Goal: Task Accomplishment & Management: Use online tool/utility

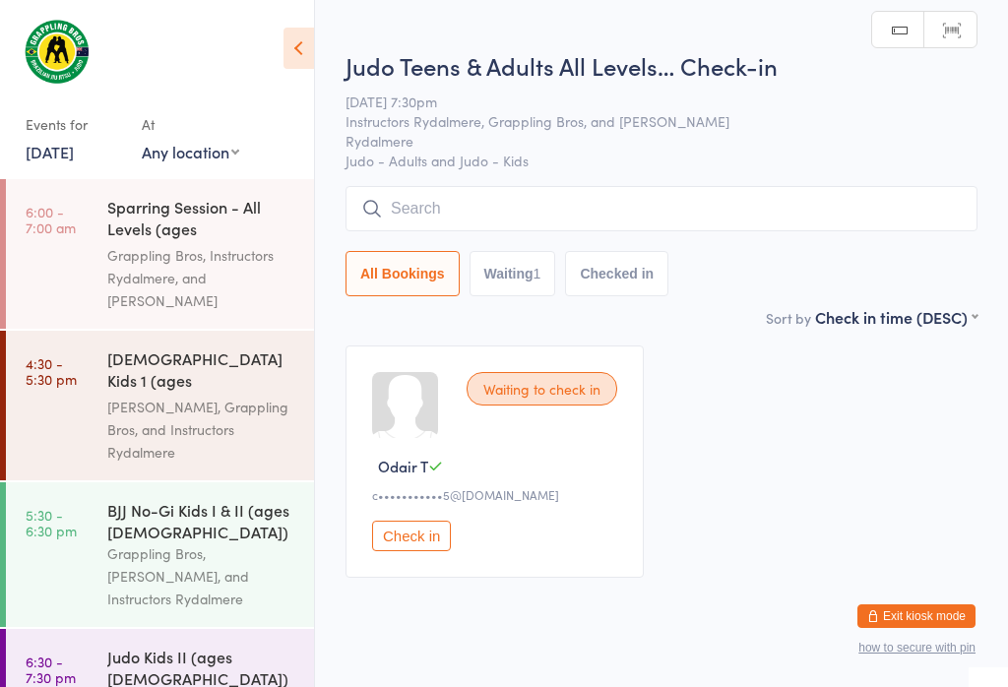
click at [563, 222] on input "search" at bounding box center [662, 208] width 632 height 45
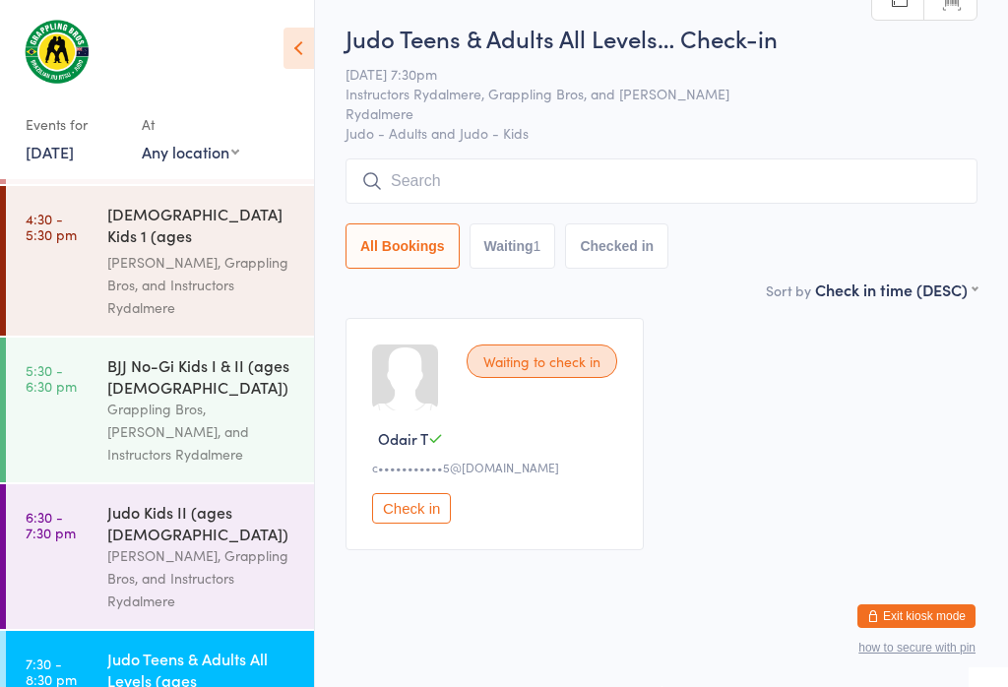
scroll to position [188, 0]
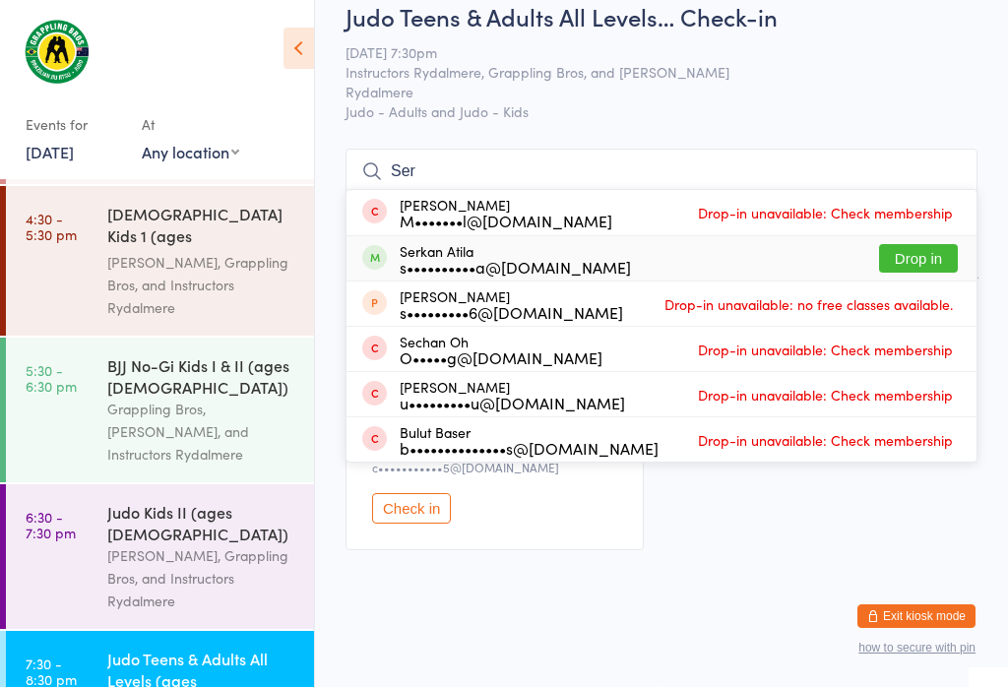
type input "Ser"
click at [892, 244] on button "Drop in" at bounding box center [918, 258] width 79 height 29
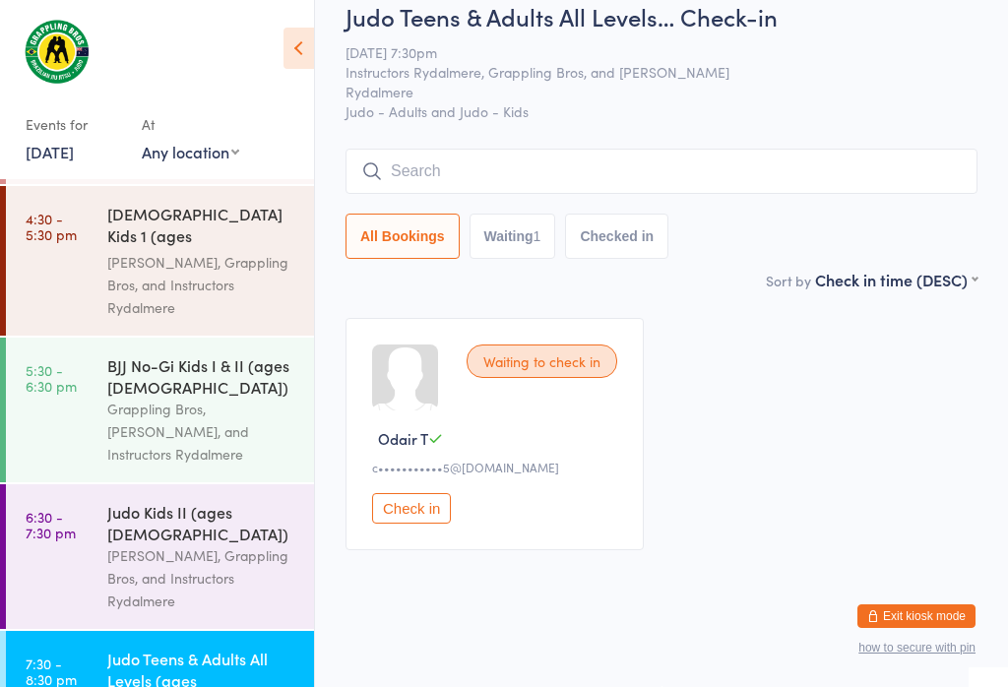
scroll to position [45, 0]
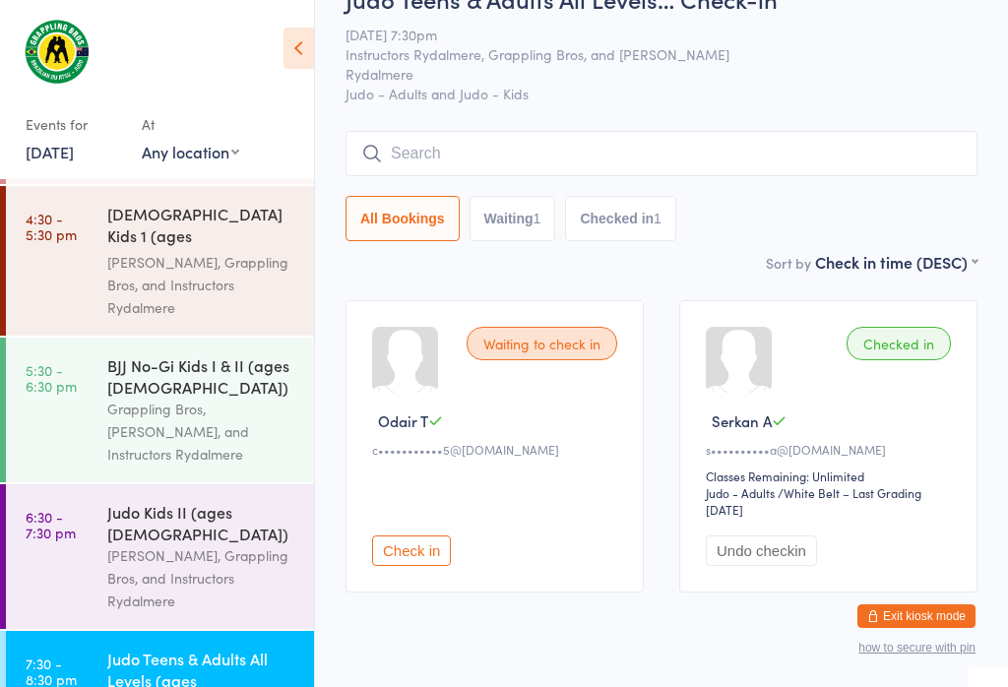
click at [509, 140] on input "search" at bounding box center [662, 153] width 632 height 45
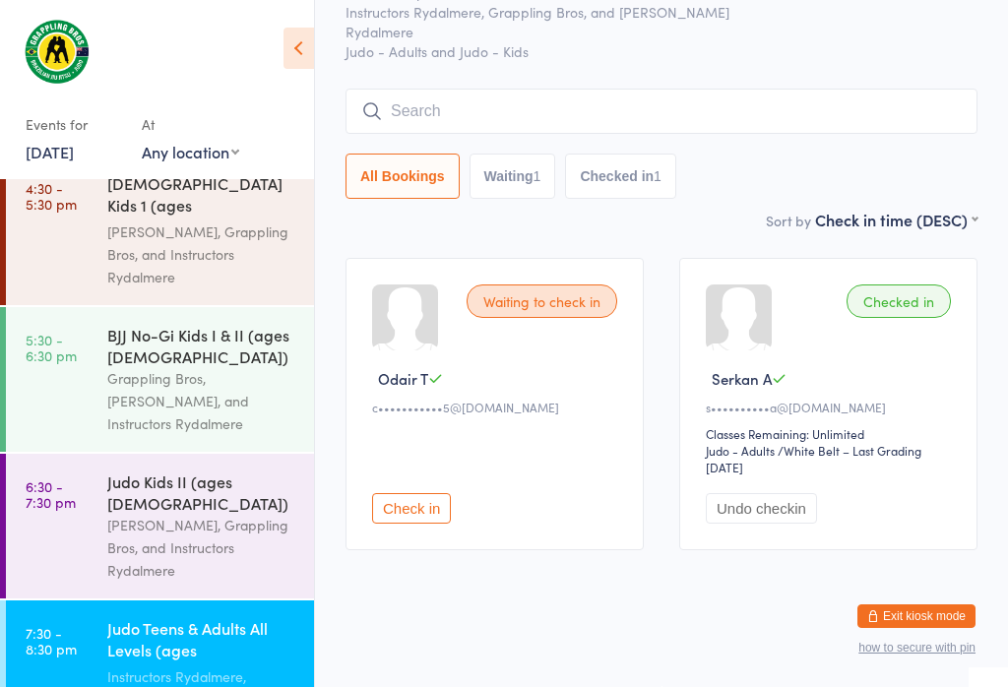
scroll to position [105, 0]
click at [569, 89] on input "search" at bounding box center [662, 111] width 632 height 45
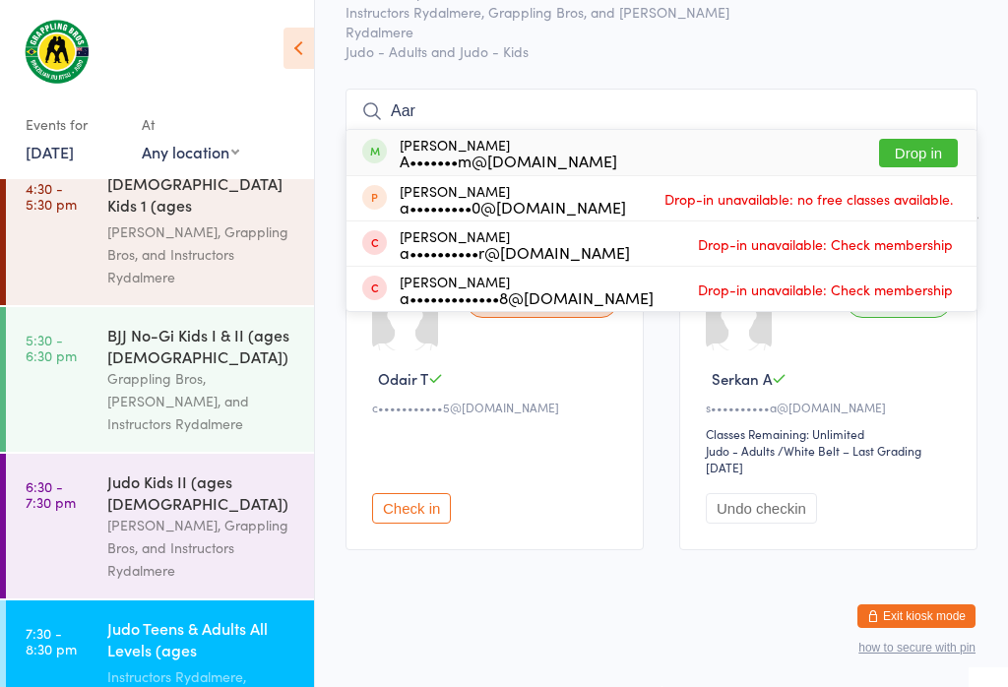
type input "Aar"
click at [934, 139] on button "Drop in" at bounding box center [918, 153] width 79 height 29
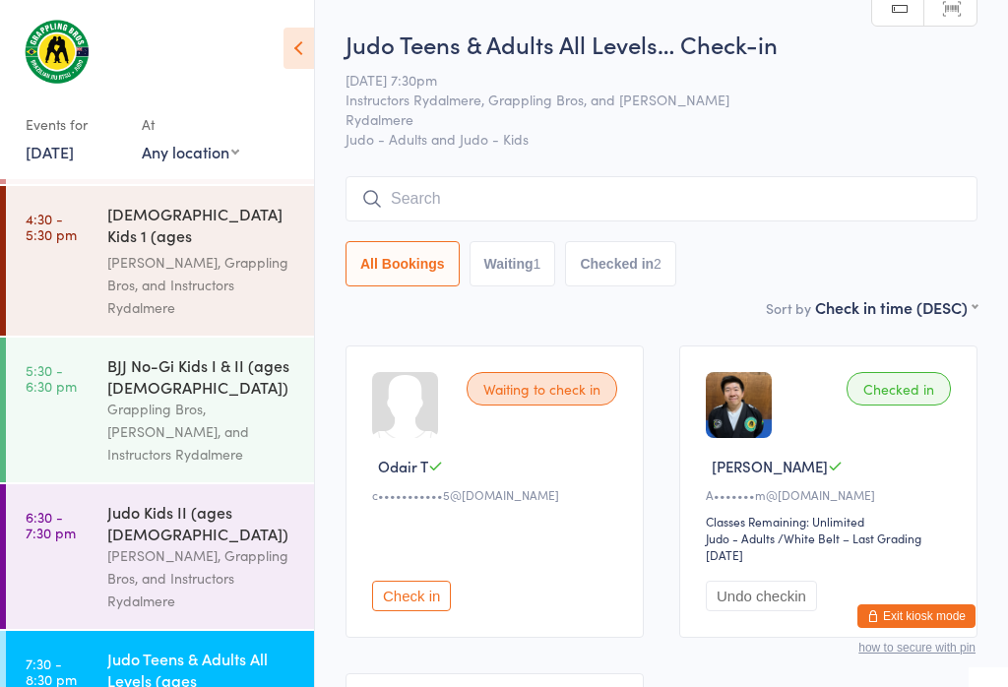
scroll to position [0, 0]
click at [687, 191] on input "search" at bounding box center [662, 198] width 632 height 45
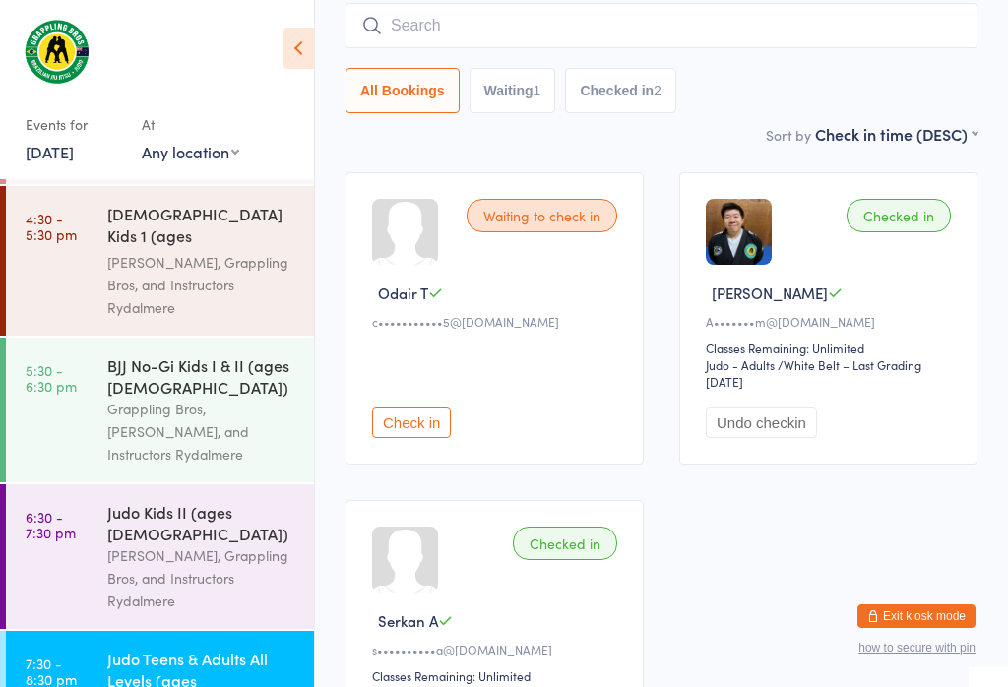
scroll to position [178, 0]
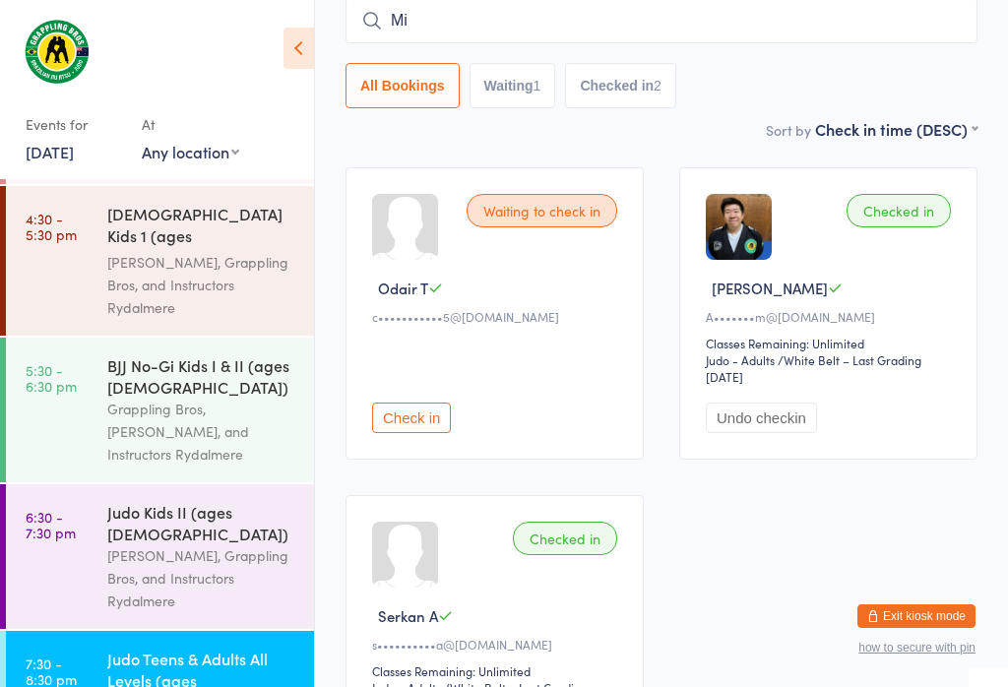
type input "M"
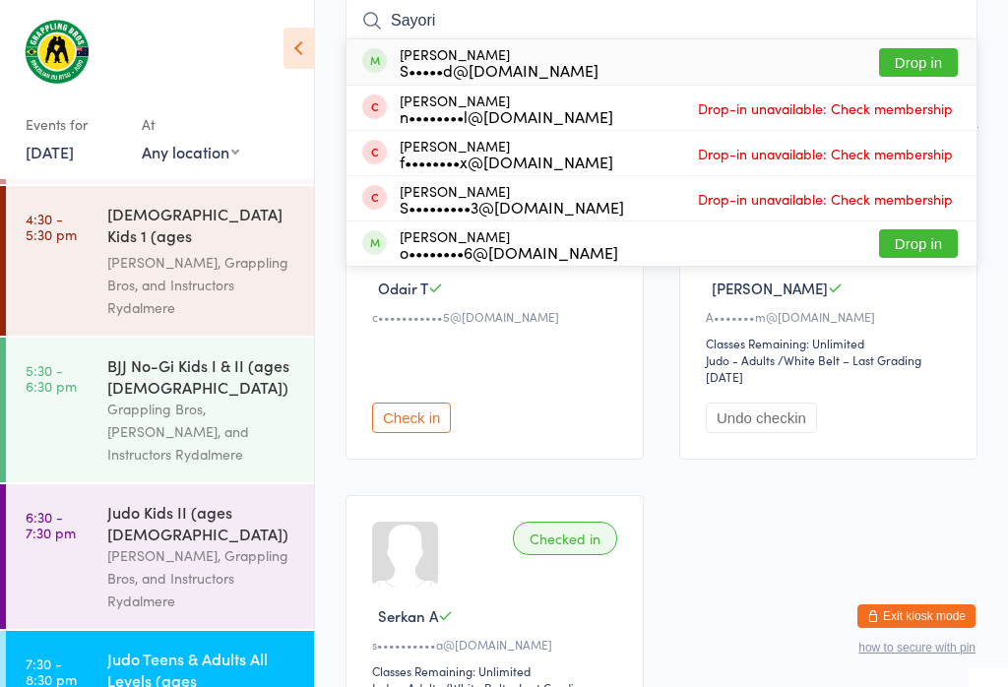
type input "Sayori"
click at [923, 64] on button "Drop in" at bounding box center [918, 62] width 79 height 29
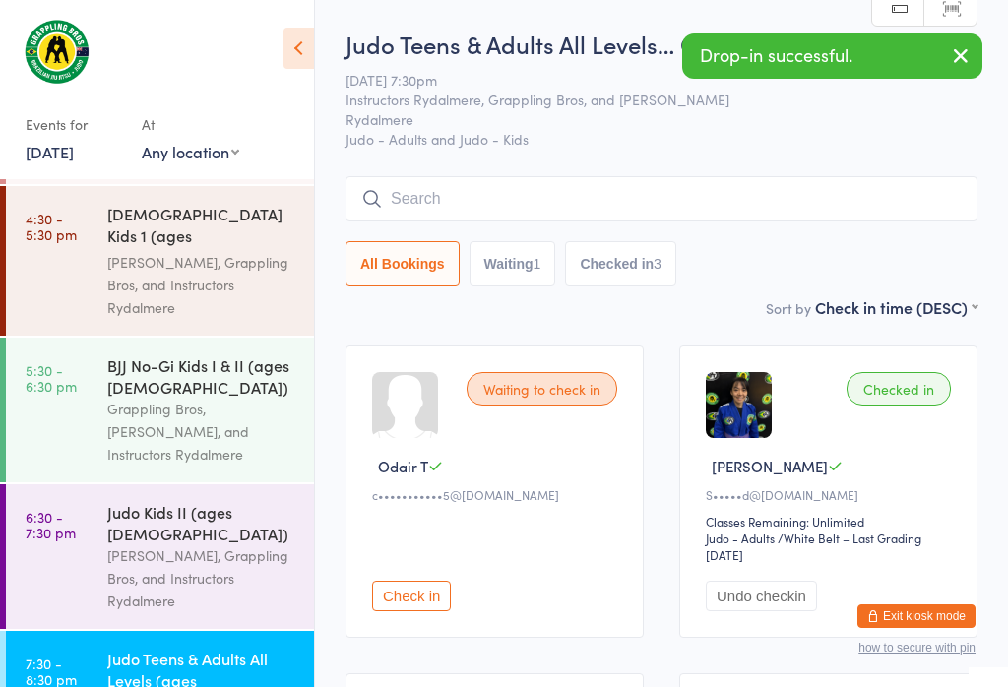
scroll to position [0, 0]
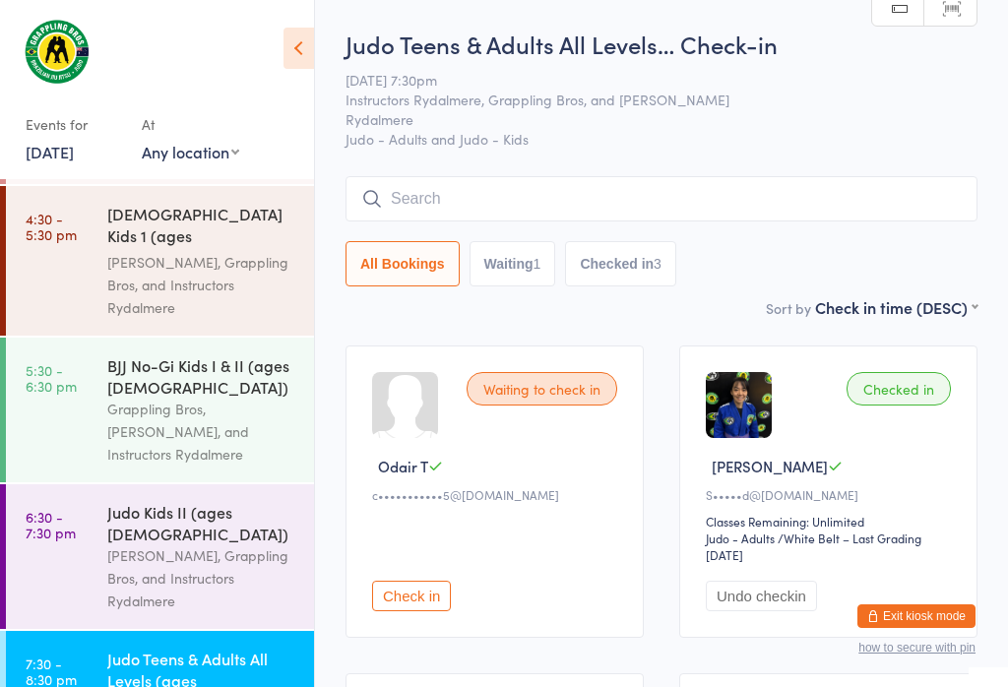
click at [179, 545] on div "[PERSON_NAME], Grappling Bros, and Instructors Rydalmere" at bounding box center [202, 579] width 190 height 68
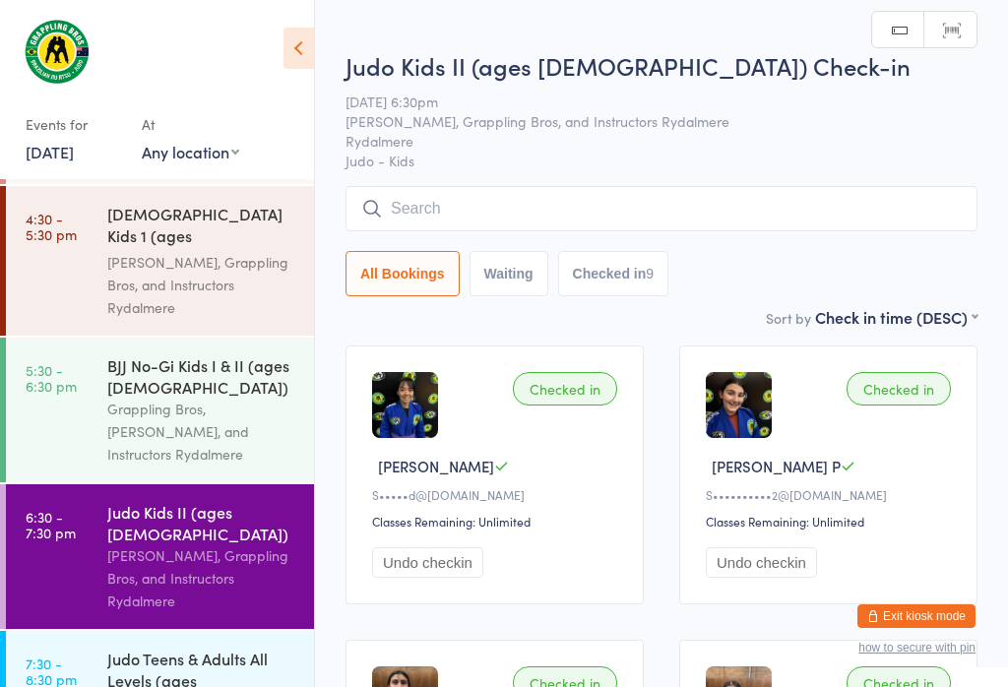
click at [591, 198] on input "search" at bounding box center [662, 208] width 632 height 45
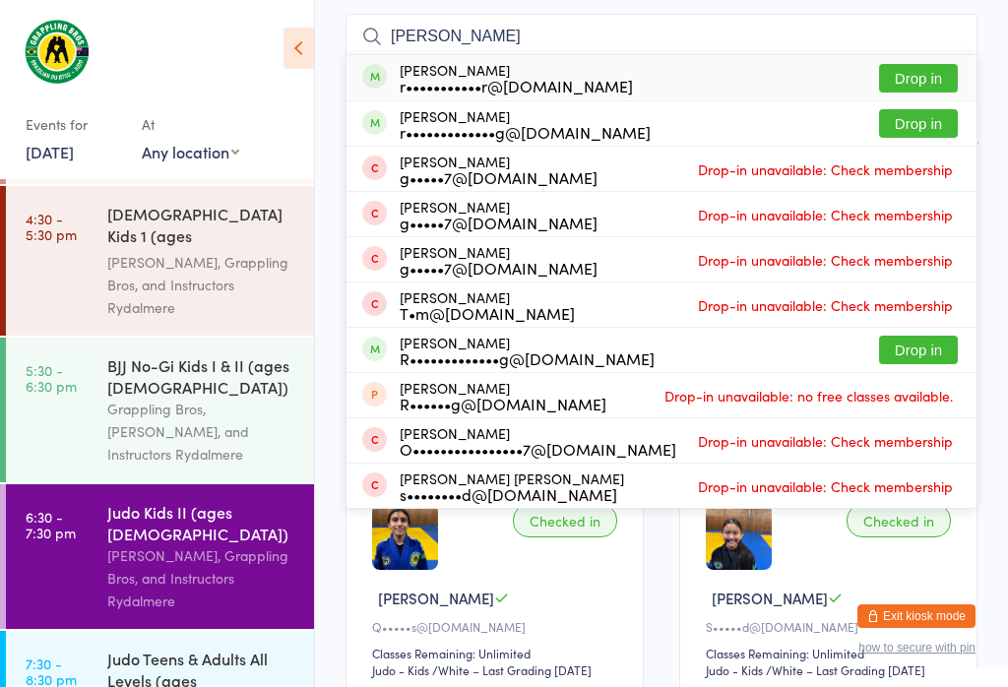
scroll to position [161, 0]
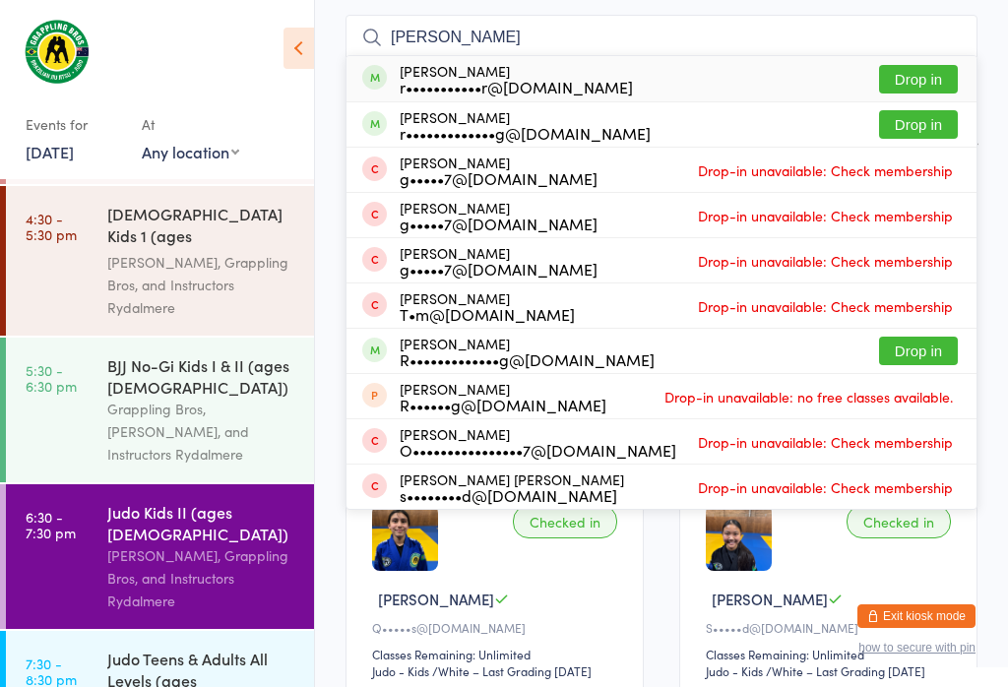
type input "[PERSON_NAME]"
click at [923, 71] on button "Drop in" at bounding box center [918, 79] width 79 height 29
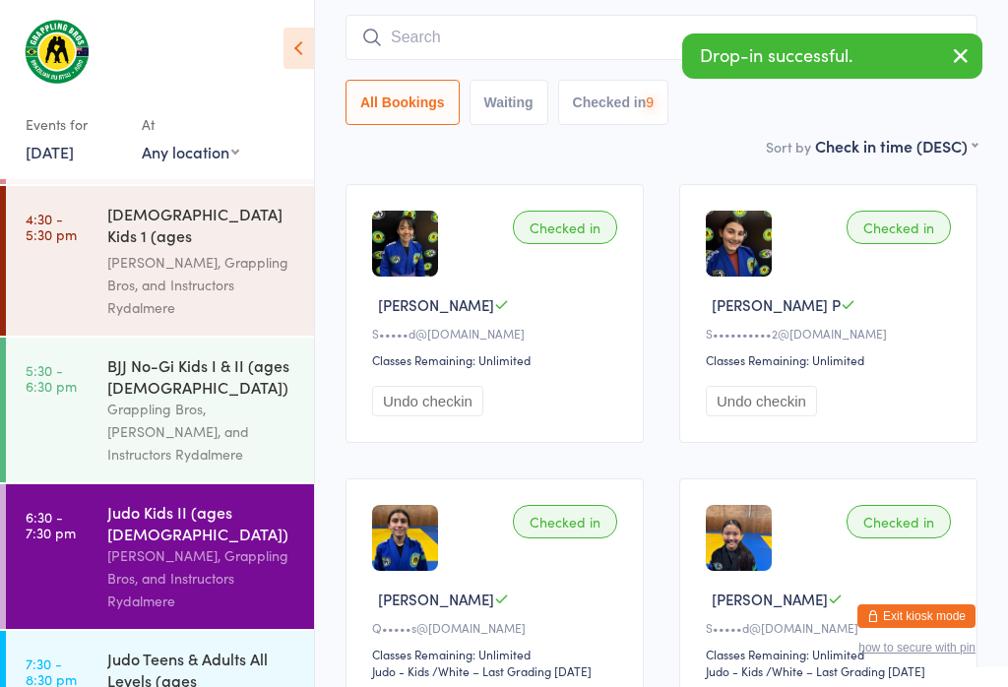
click at [703, 45] on div "Drop-in successful." at bounding box center [832, 55] width 300 height 45
click at [585, 45] on input "search" at bounding box center [662, 37] width 632 height 45
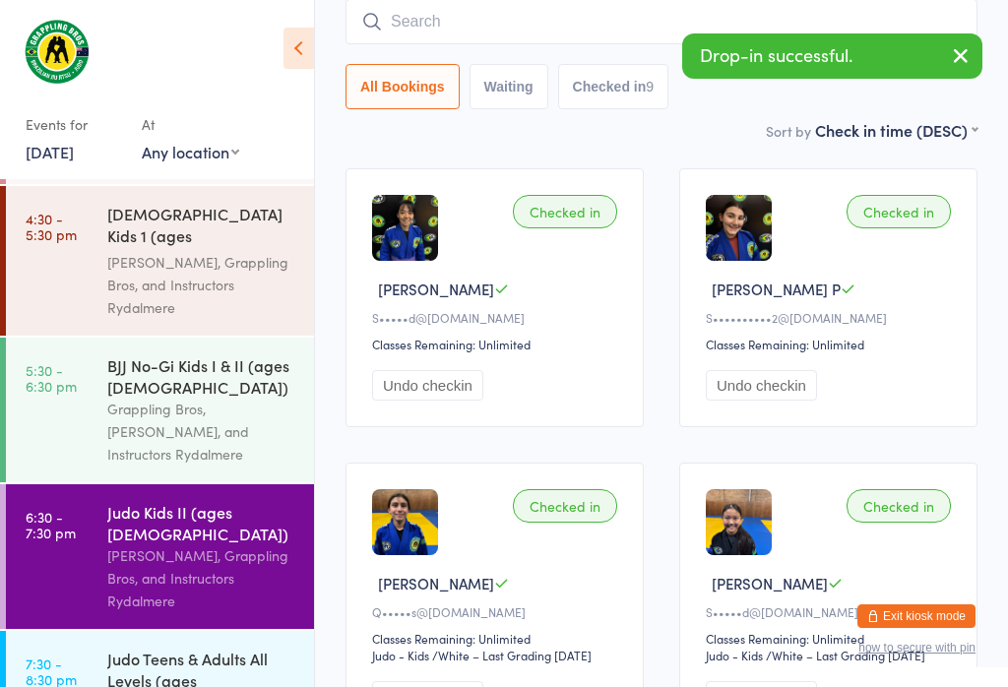
scroll to position [178, 0]
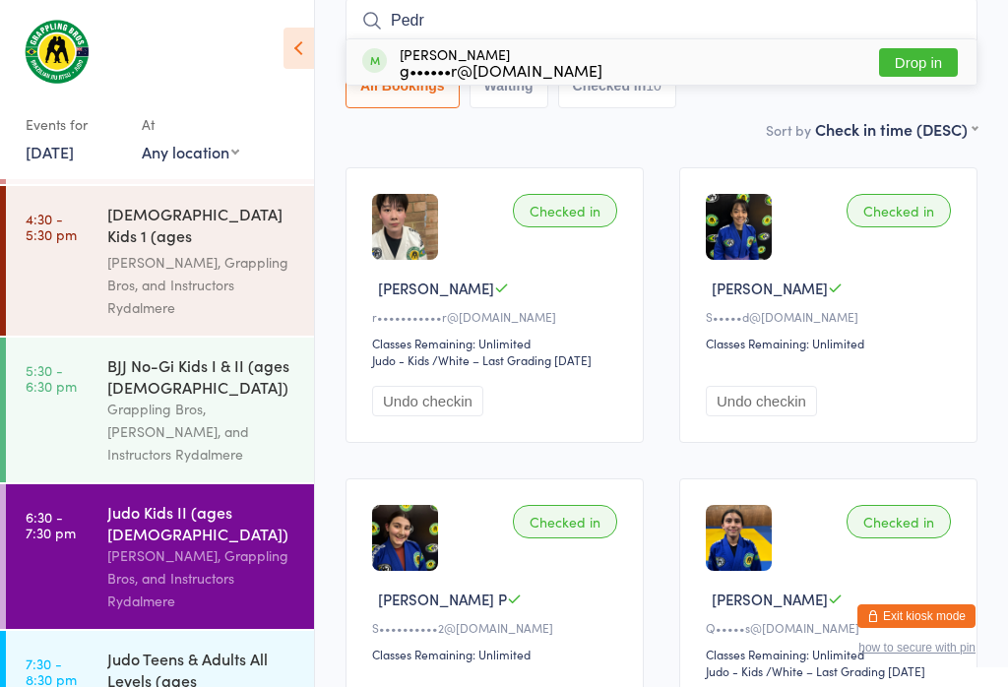
type input "Pedr"
click at [921, 55] on button "Drop in" at bounding box center [918, 62] width 79 height 29
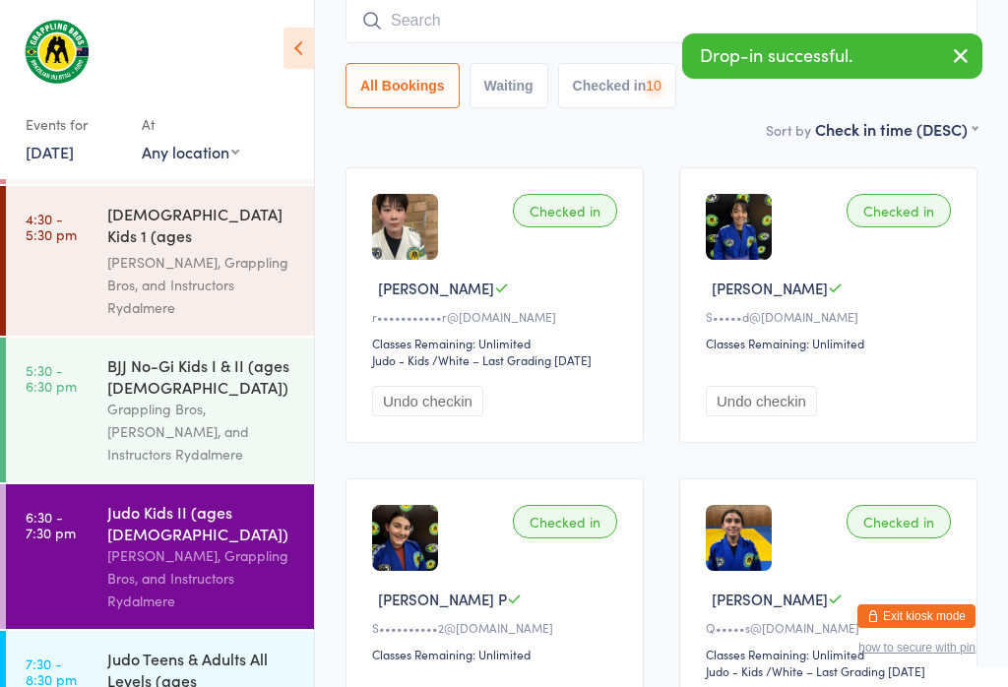
click at [743, 30] on input "search" at bounding box center [662, 20] width 632 height 45
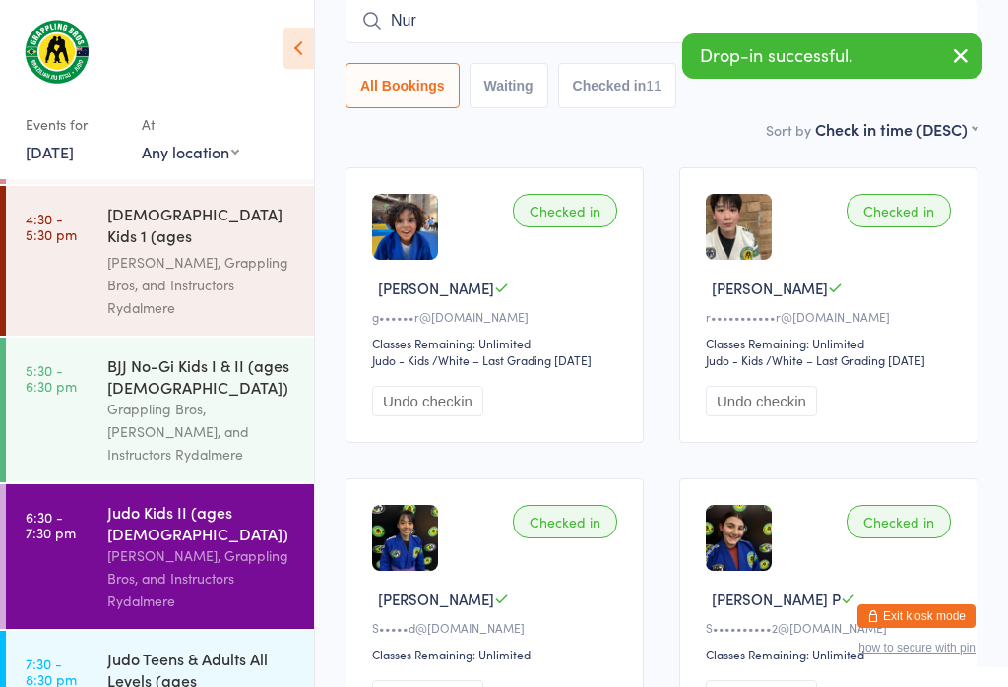
type input "Nuri"
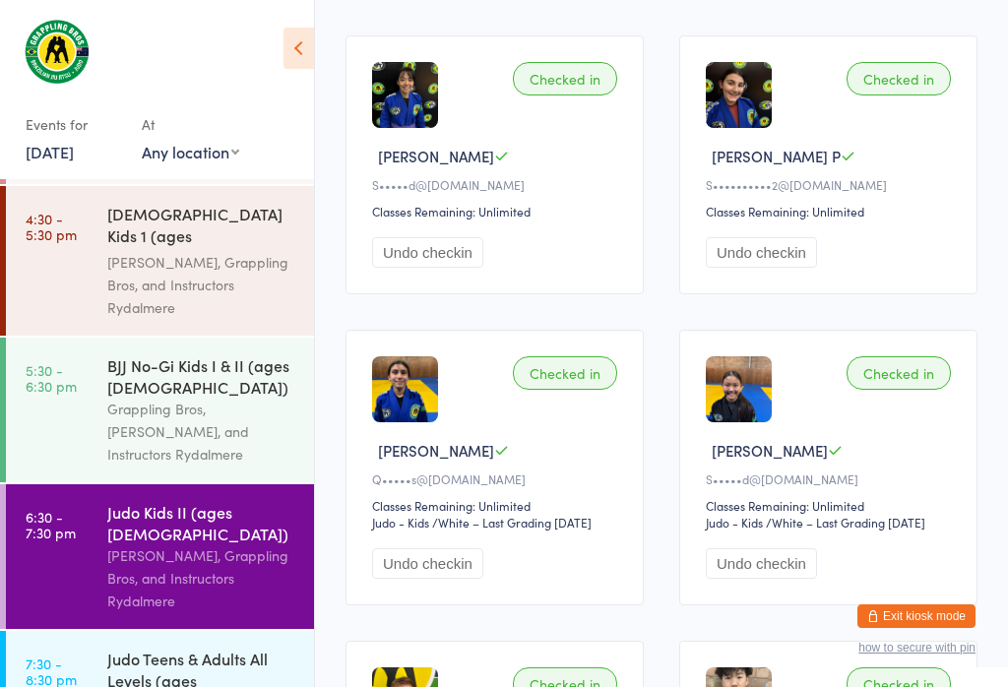
scroll to position [623, 0]
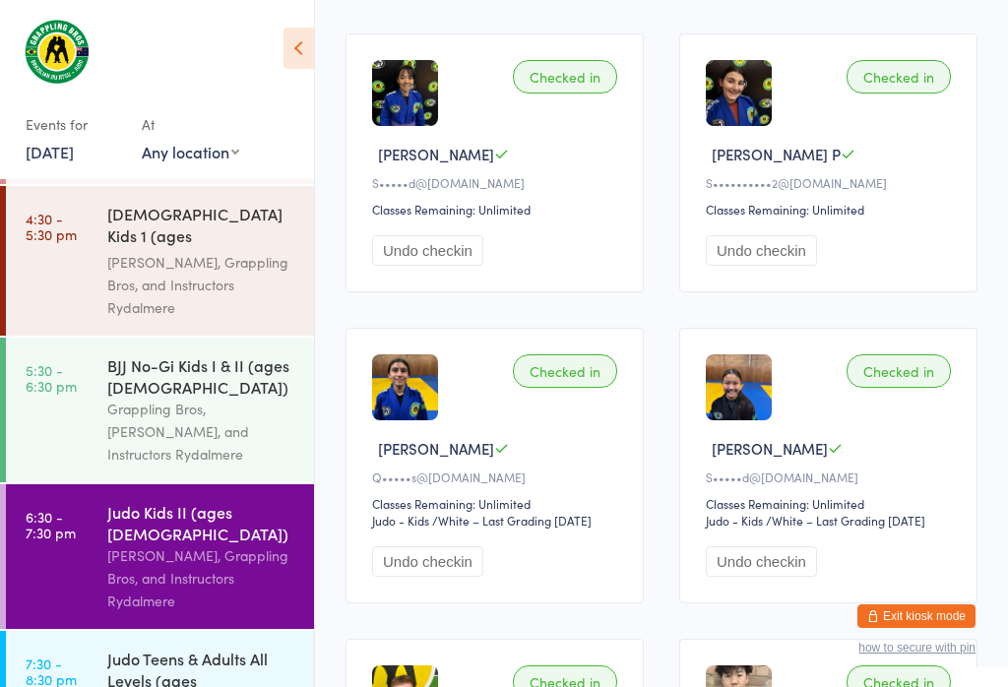
click at [246, 648] on div "Judo Teens & Adults All Levels (ages [DEMOGRAPHIC_DATA]+)" at bounding box center [202, 672] width 190 height 48
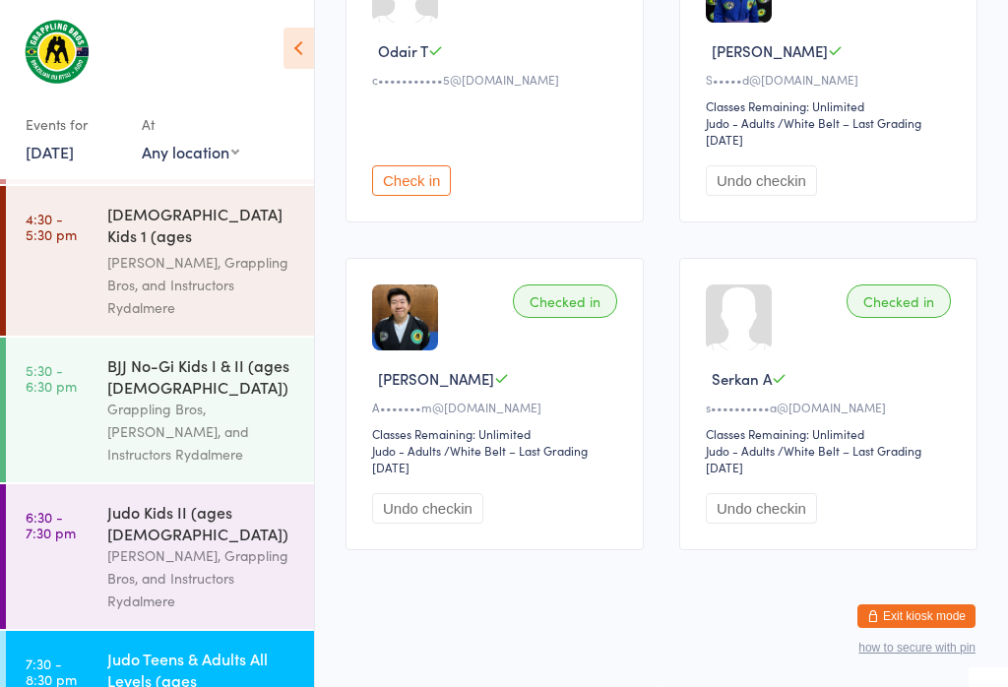
scroll to position [48, 0]
